Goal: Navigation & Orientation: Find specific page/section

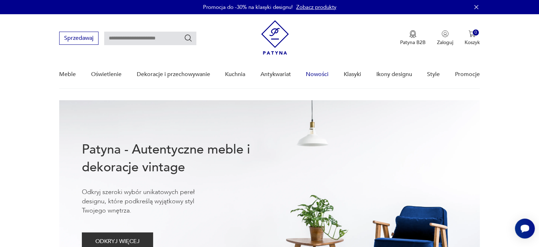
click at [318, 82] on link "Nowości" at bounding box center [317, 74] width 23 height 27
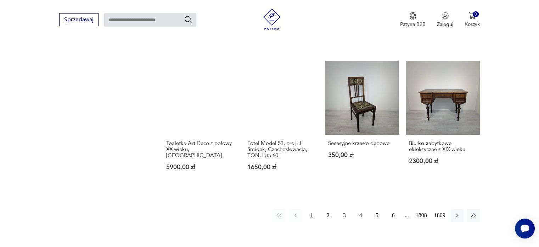
scroll to position [609, 0]
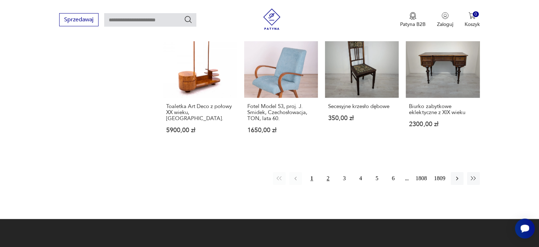
click at [330, 172] on button "2" at bounding box center [328, 178] width 13 height 13
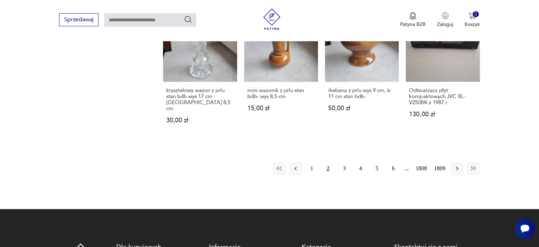
scroll to position [632, 0]
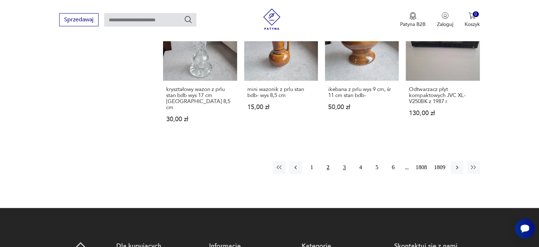
click at [343, 161] on button "3" at bounding box center [344, 167] width 13 height 13
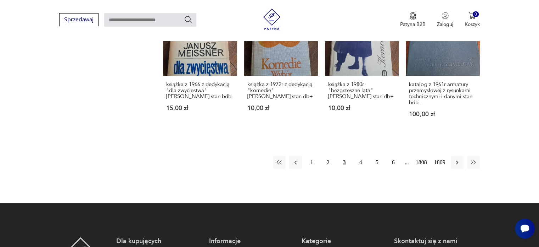
scroll to position [631, 0]
click at [363, 163] on button "4" at bounding box center [361, 161] width 13 height 13
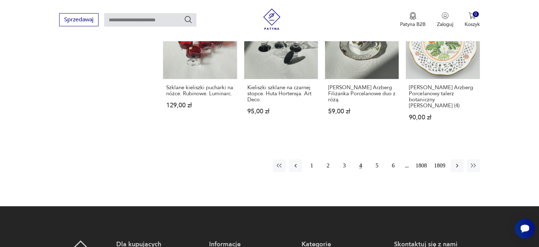
scroll to position [628, 0]
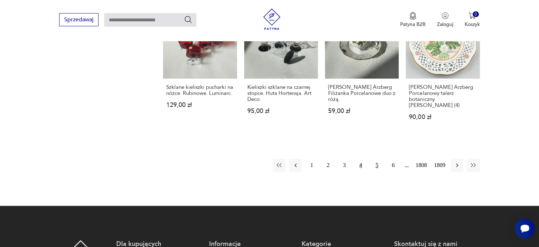
click at [374, 159] on button "5" at bounding box center [377, 165] width 13 height 13
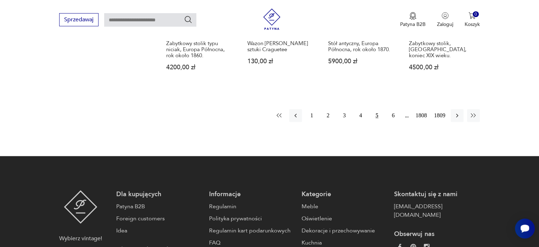
scroll to position [697, 0]
